Goal: Information Seeking & Learning: Learn about a topic

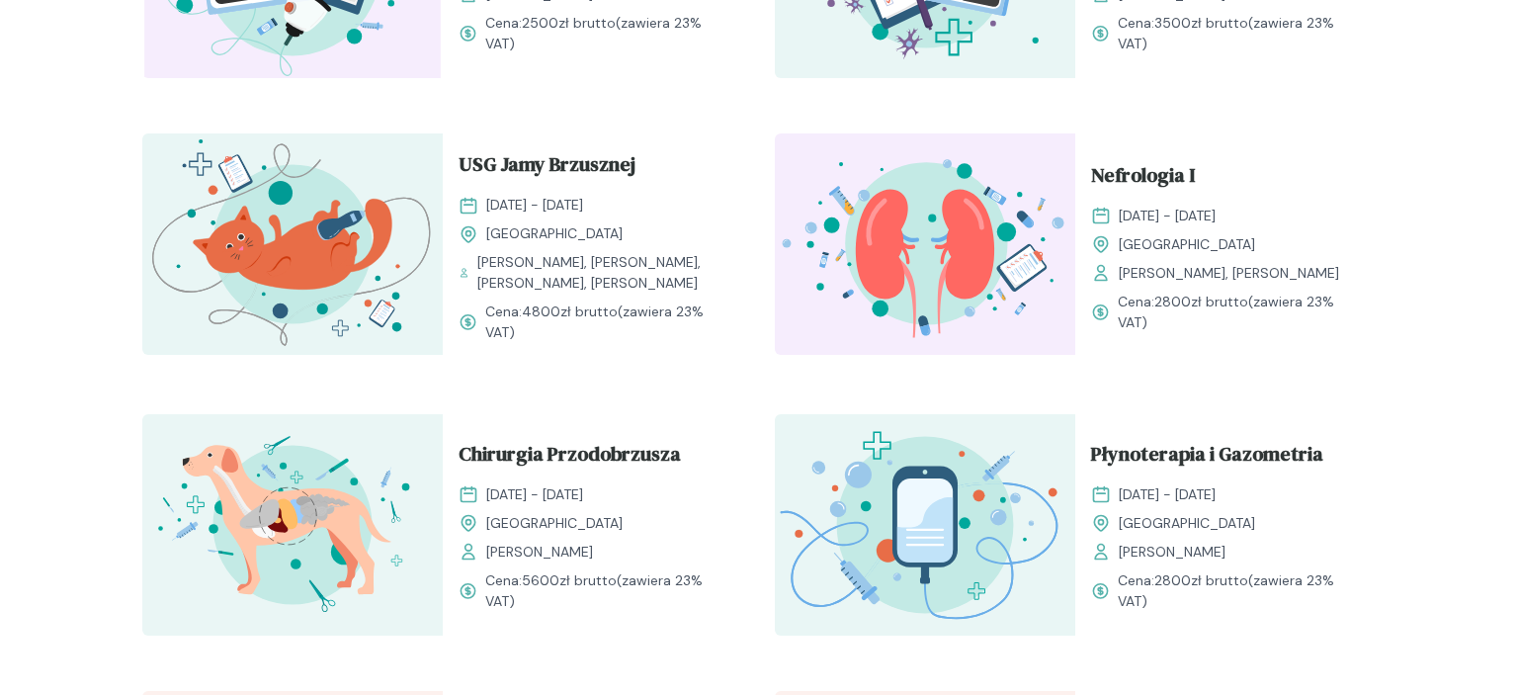
scroll to position [886, 0]
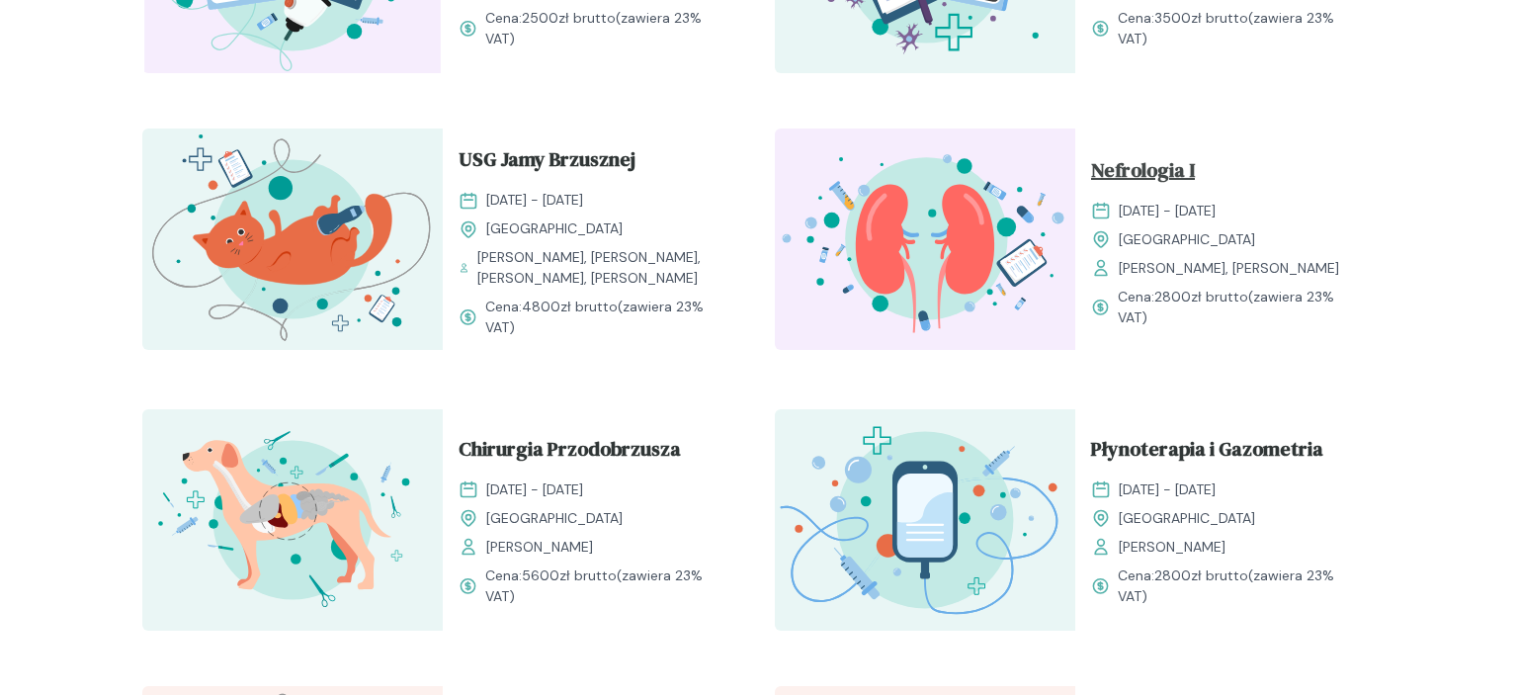
click at [1188, 184] on span "Nefrologia I" at bounding box center [1143, 174] width 104 height 38
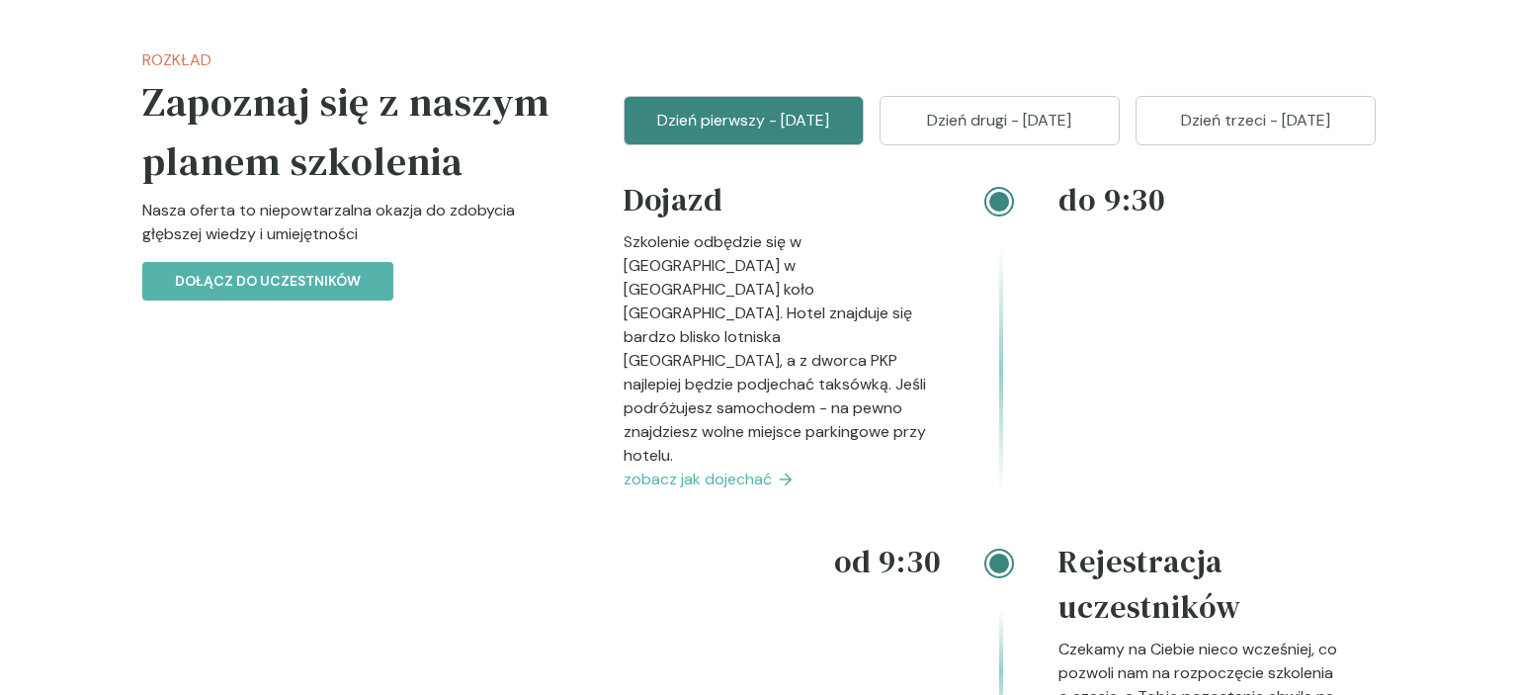
scroll to position [2452, 0]
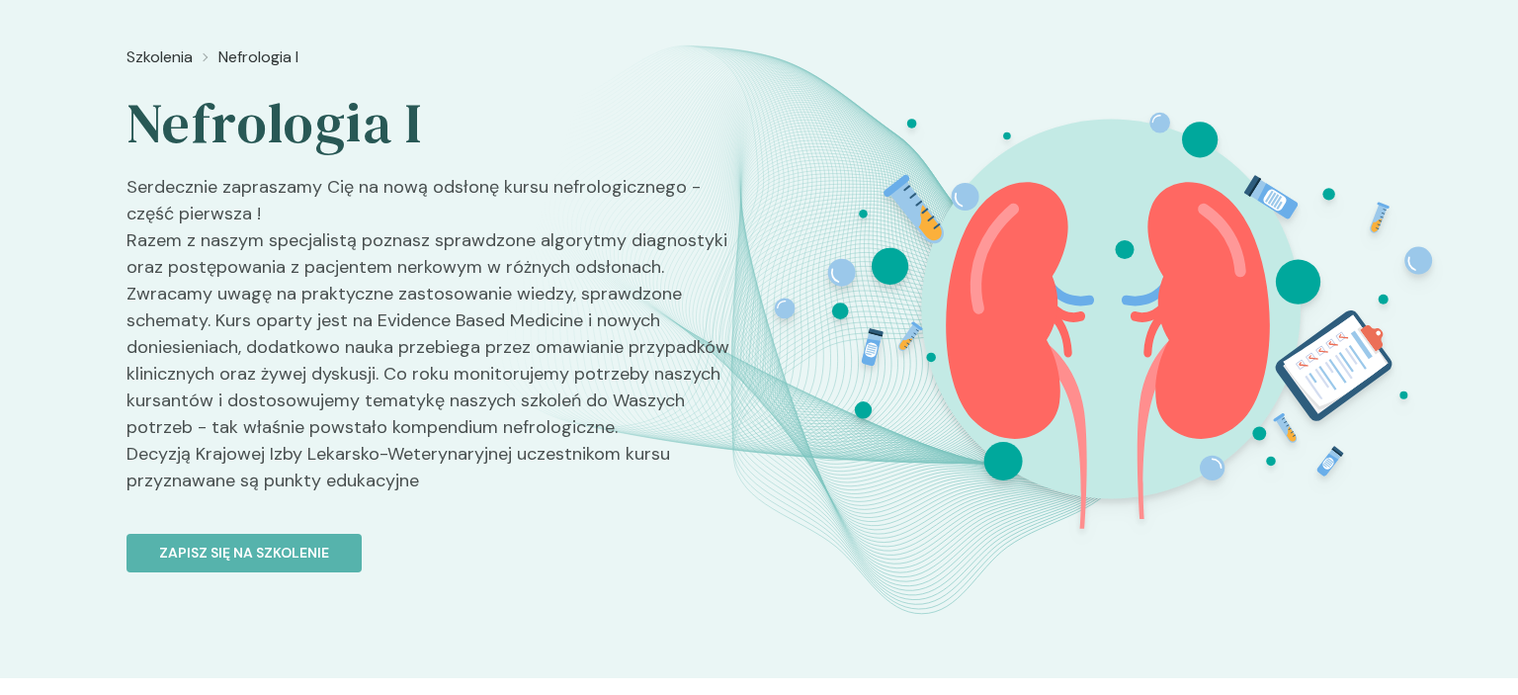
scroll to position [0, 0]
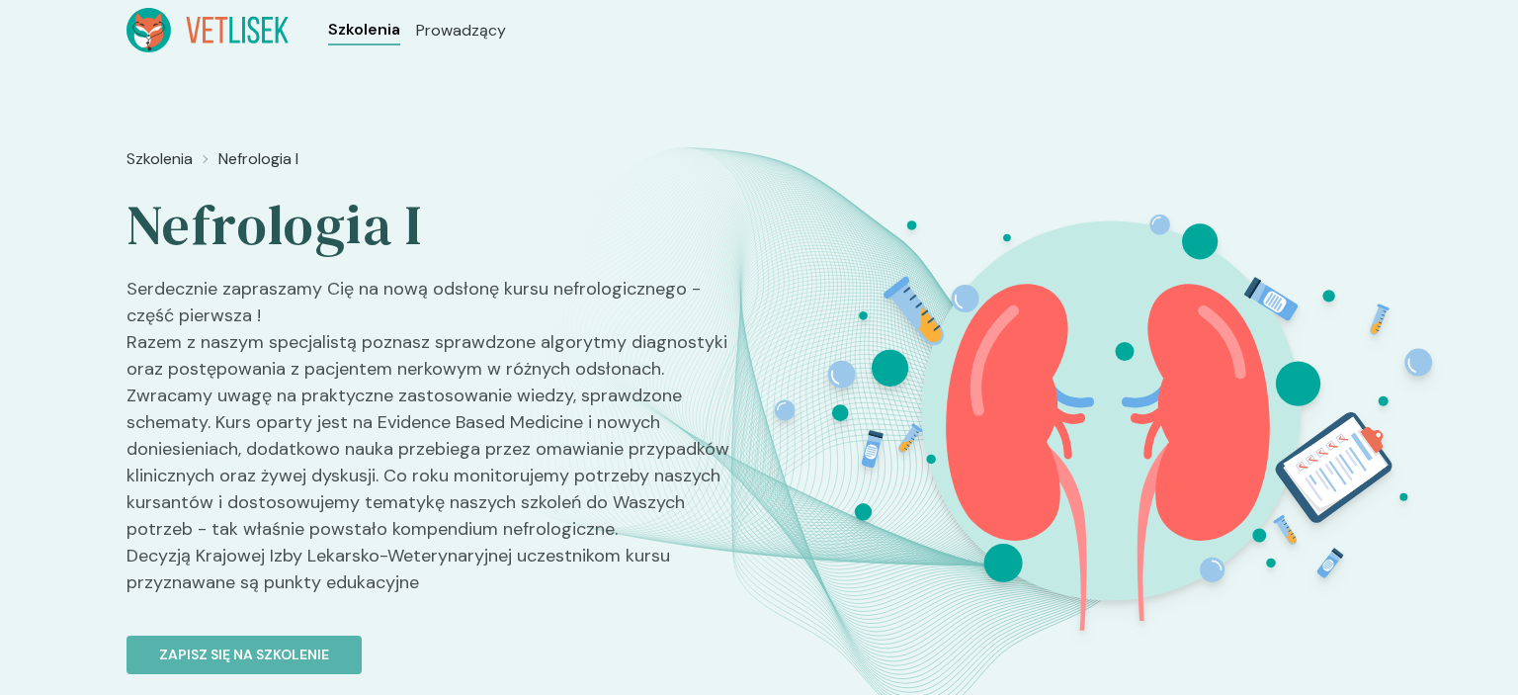
click at [380, 27] on span "Szkolenia" at bounding box center [364, 30] width 72 height 24
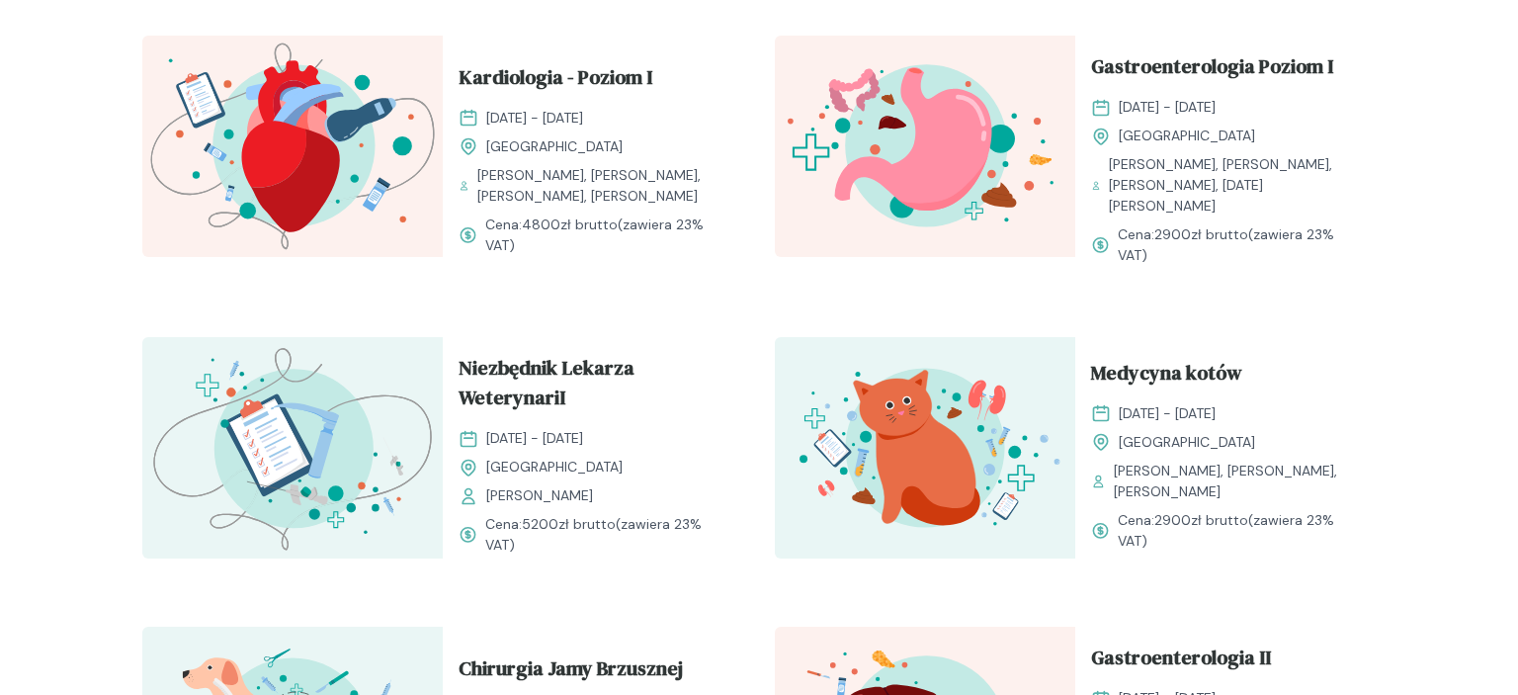
scroll to position [1529, 0]
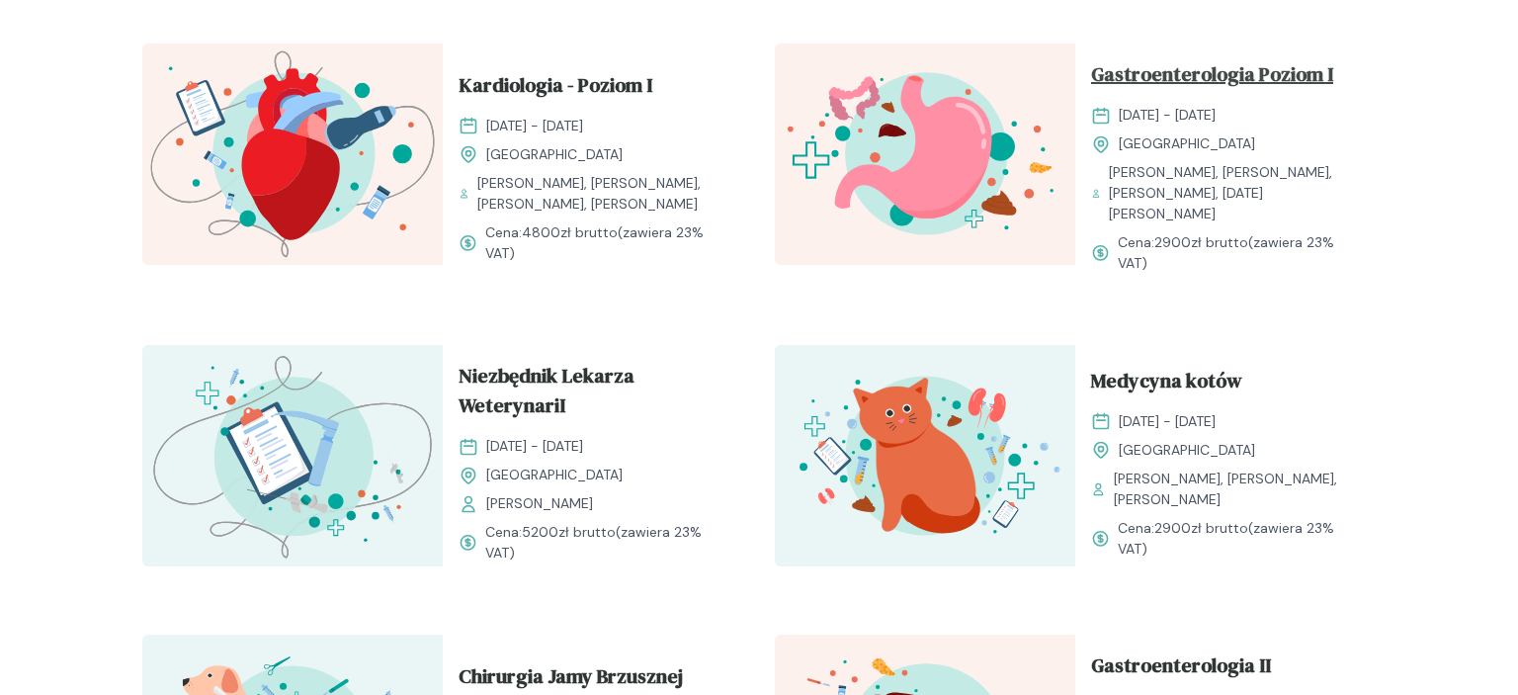
click at [1192, 67] on span "Gastroenterologia Poziom I" at bounding box center [1212, 78] width 242 height 38
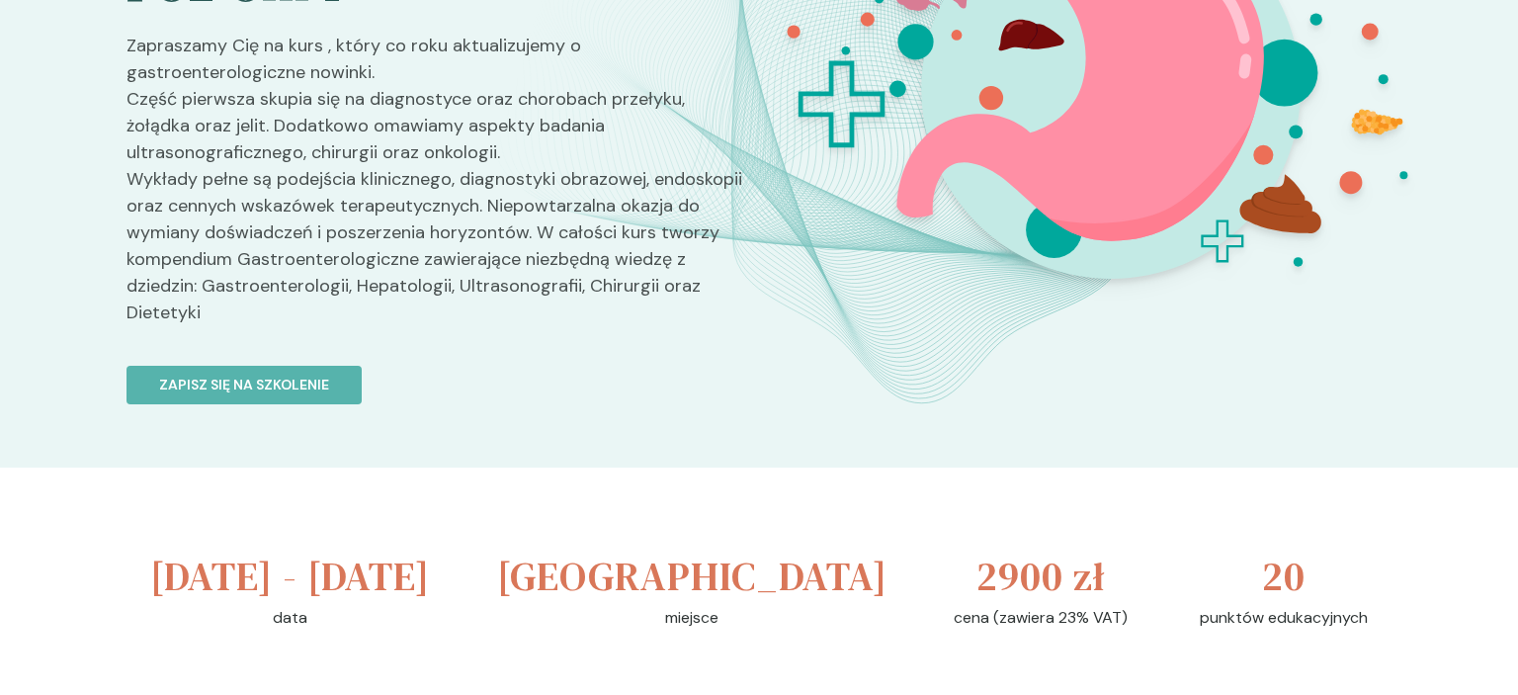
scroll to position [261, 0]
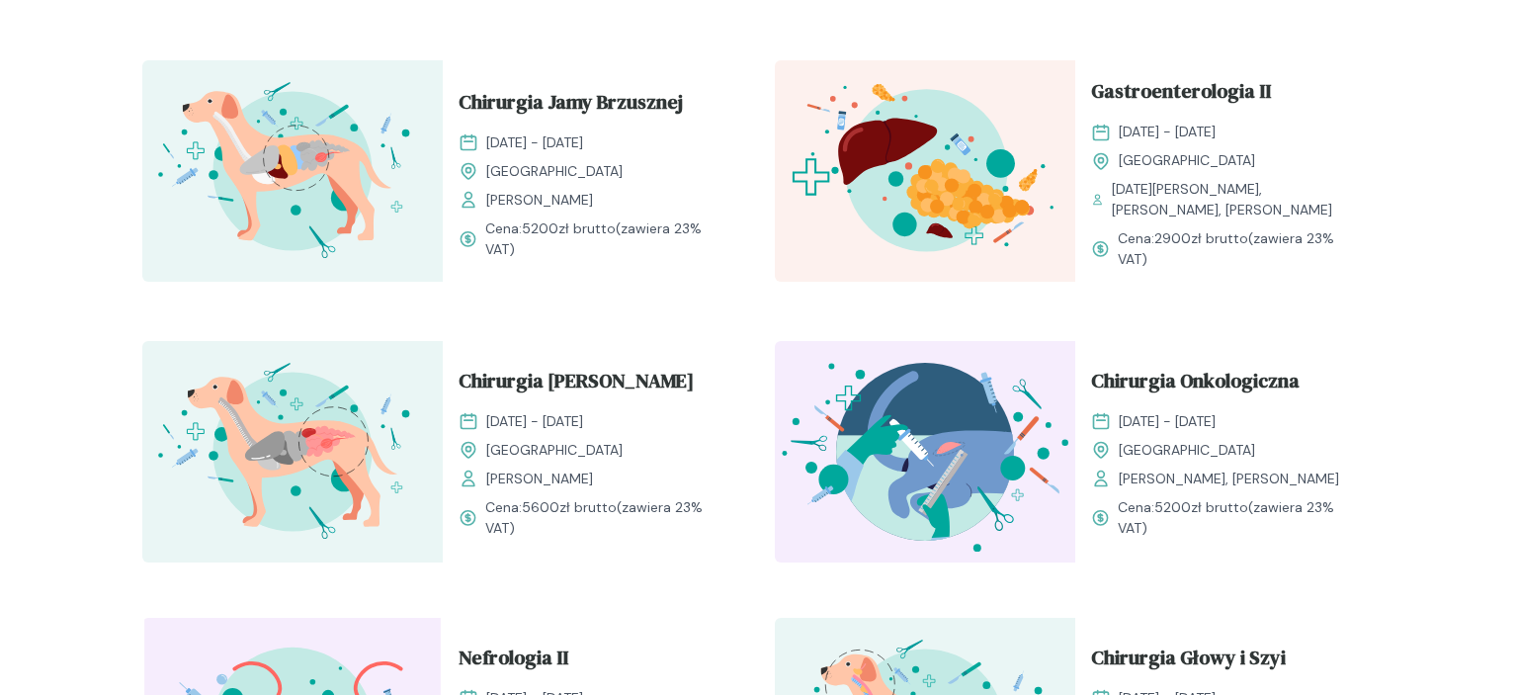
scroll to position [2051, 0]
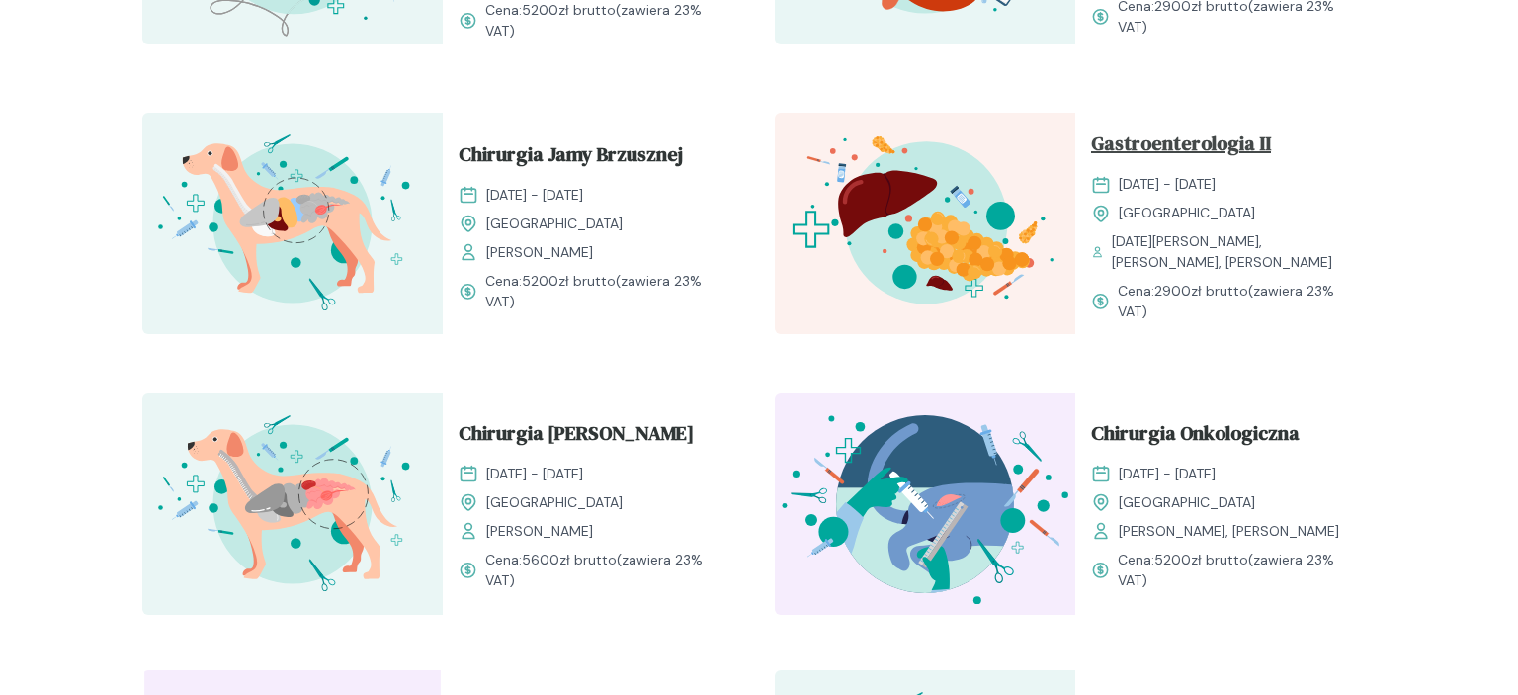
click at [1180, 129] on span "Gastroenterologia II" at bounding box center [1181, 147] width 180 height 38
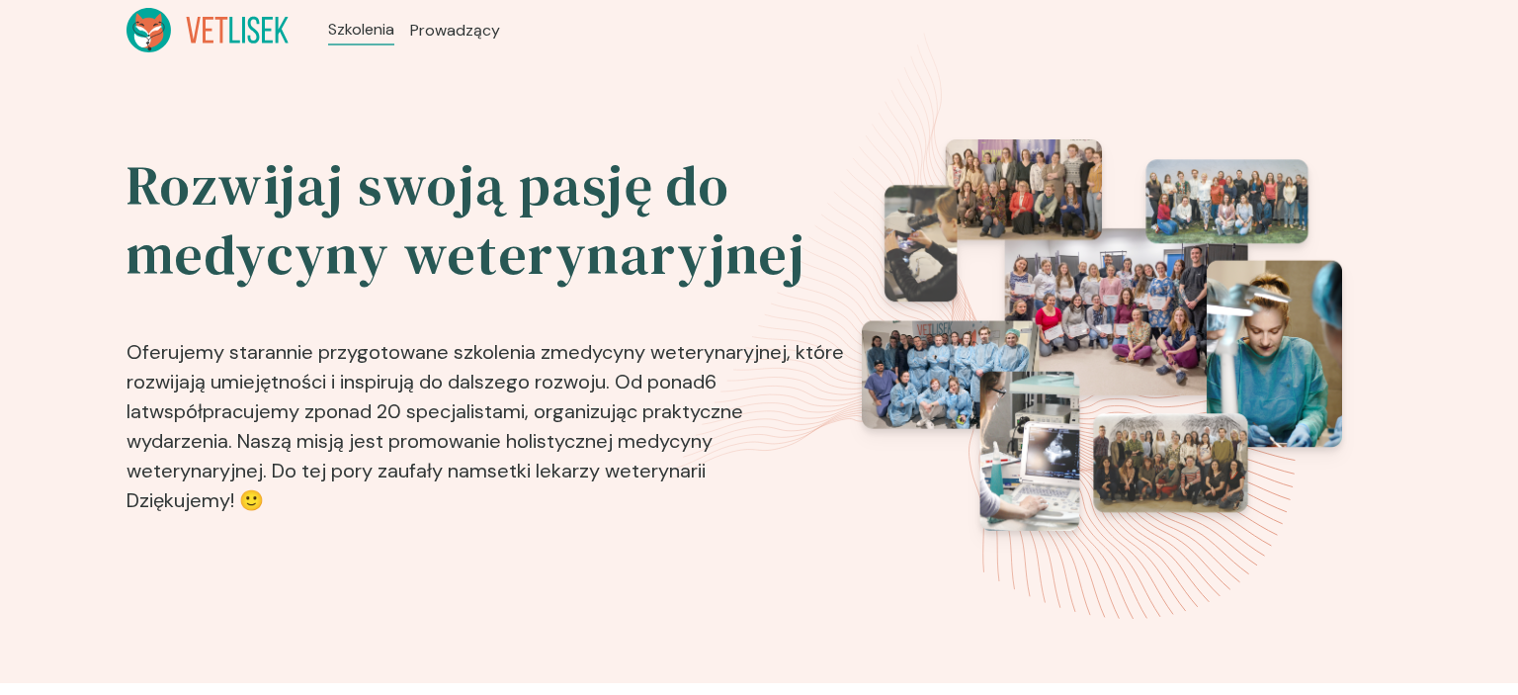
scroll to position [2051, 0]
